Goal: Task Accomplishment & Management: Use online tool/utility

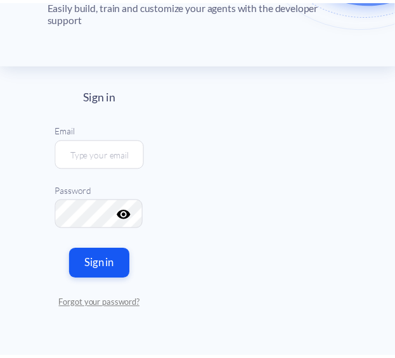
scroll to position [128, 0]
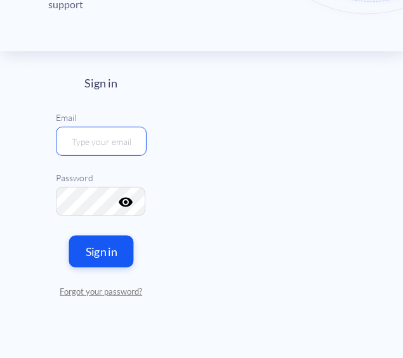
type input "[EMAIL_ADDRESS][DOMAIN_NAME]"
click at [114, 243] on button "Sign in" at bounding box center [100, 251] width 65 height 32
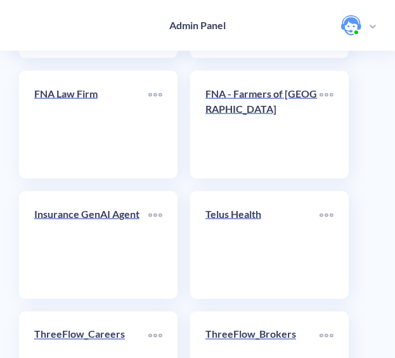
scroll to position [4850, 0]
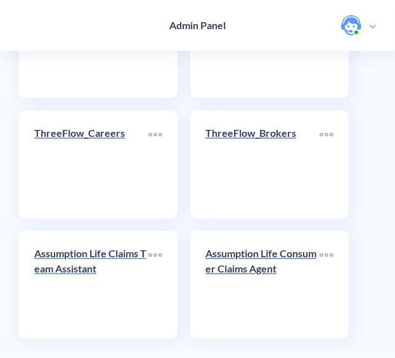
click at [102, 266] on p "Assumption Life Claims Team Assistant" at bounding box center [91, 262] width 114 height 30
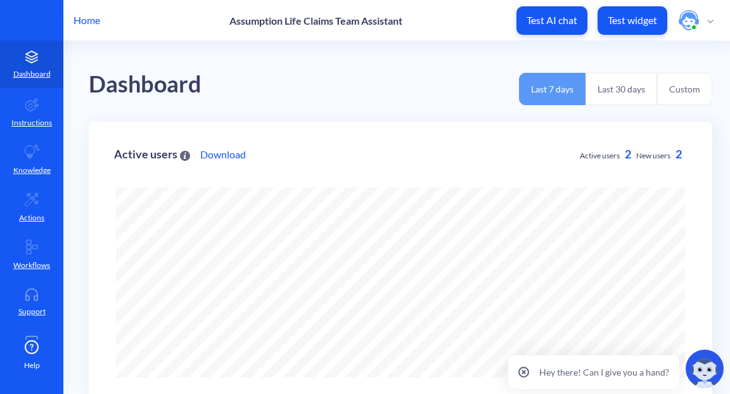
scroll to position [394, 730]
click at [402, 93] on button "Last 30 days" at bounding box center [622, 89] width 72 height 32
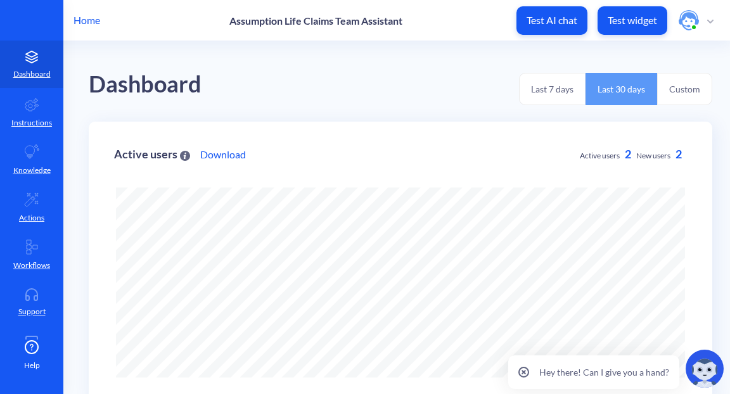
click at [402, 94] on button "Last 7 days" at bounding box center [552, 89] width 67 height 32
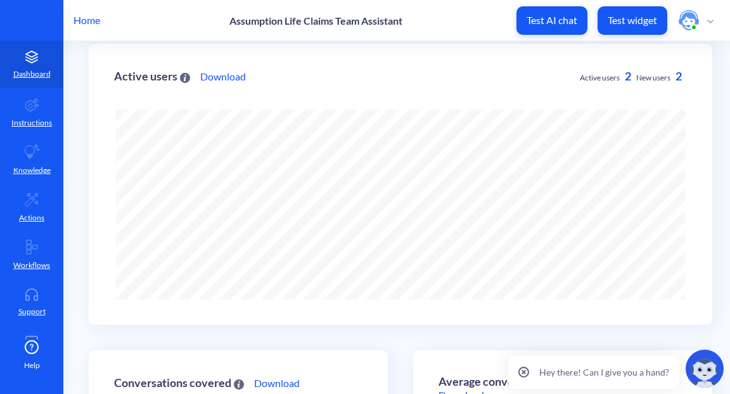
scroll to position [633489, 633154]
